Goal: Information Seeking & Learning: Check status

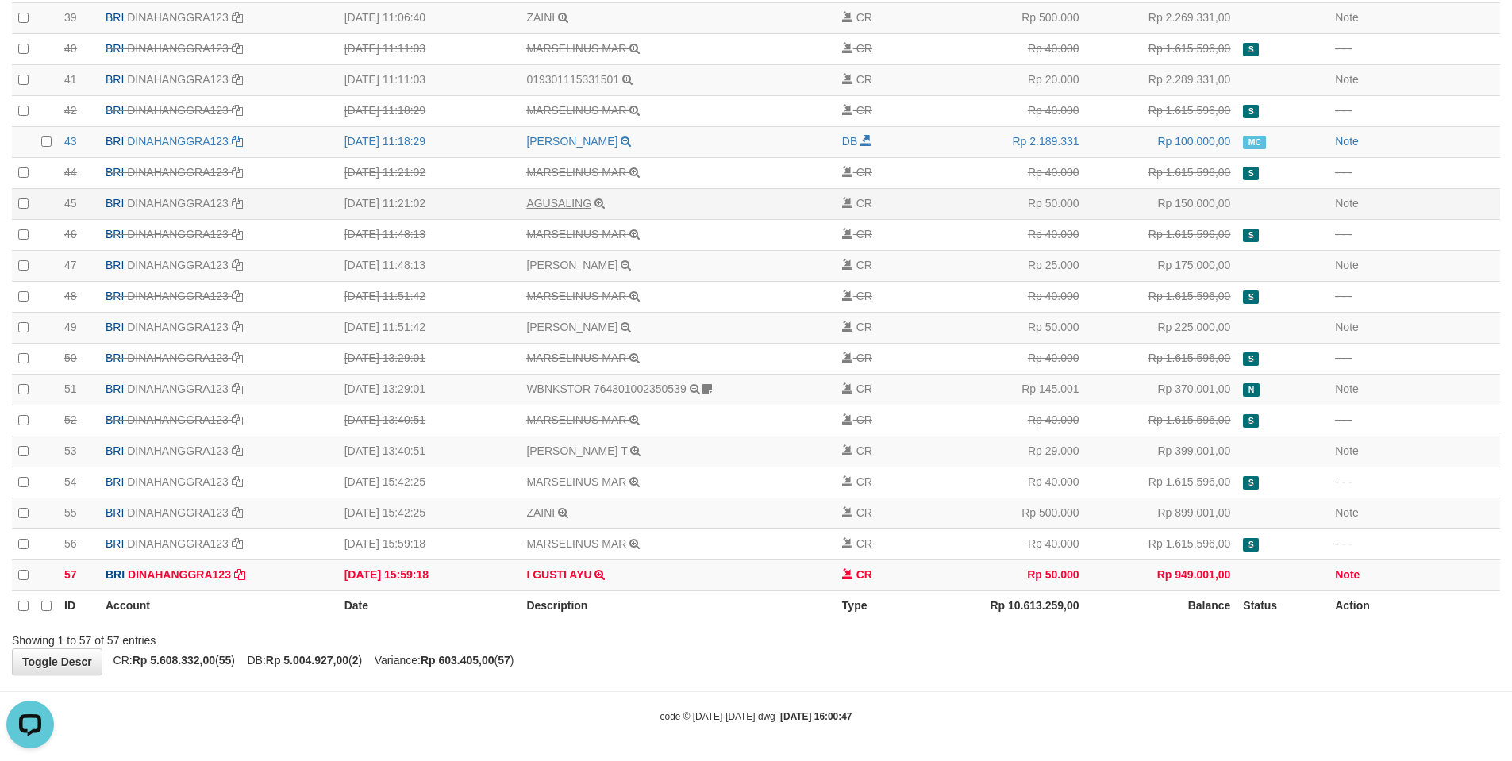
scroll to position [1360, 0]
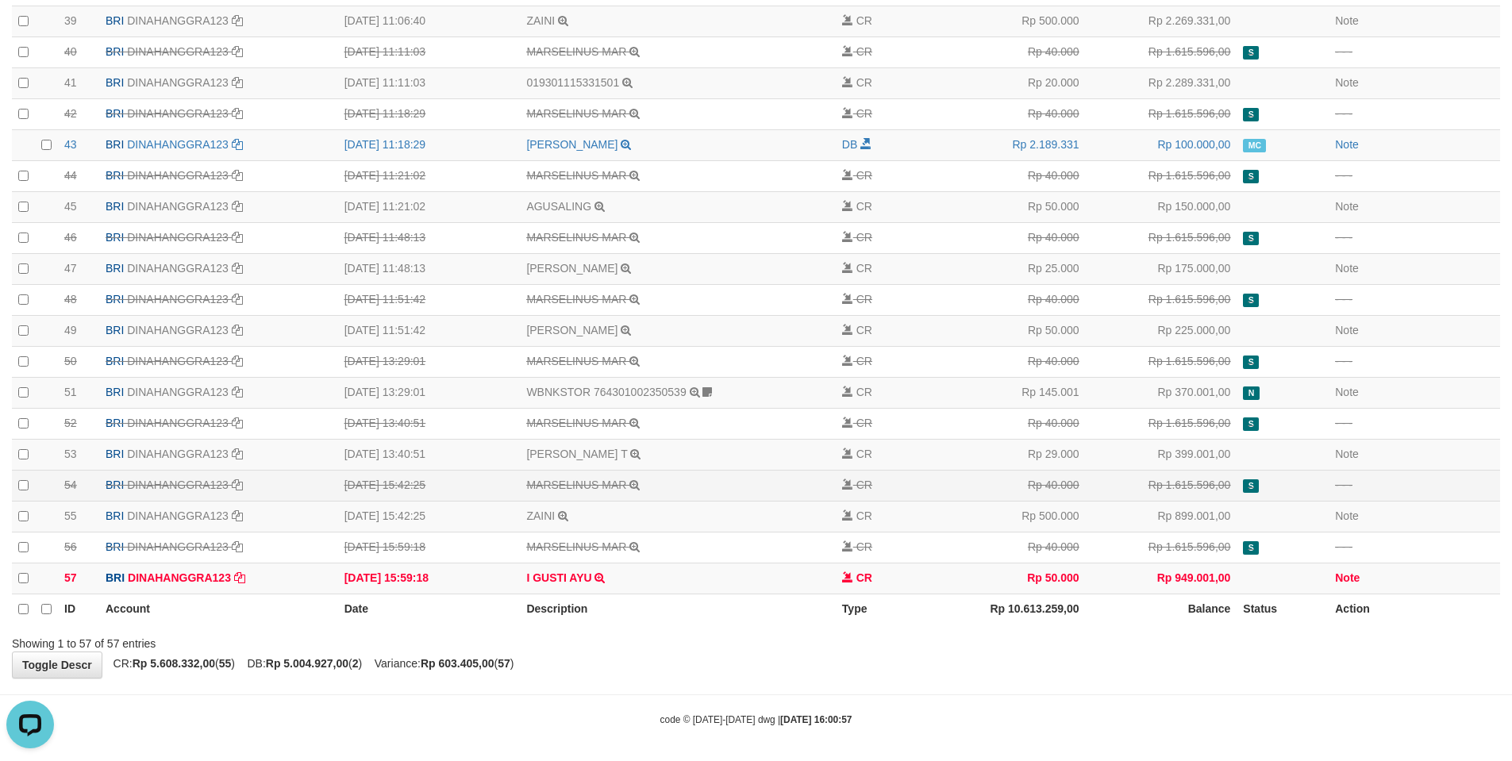
scroll to position [1360, 0]
